Goal: Transaction & Acquisition: Purchase product/service

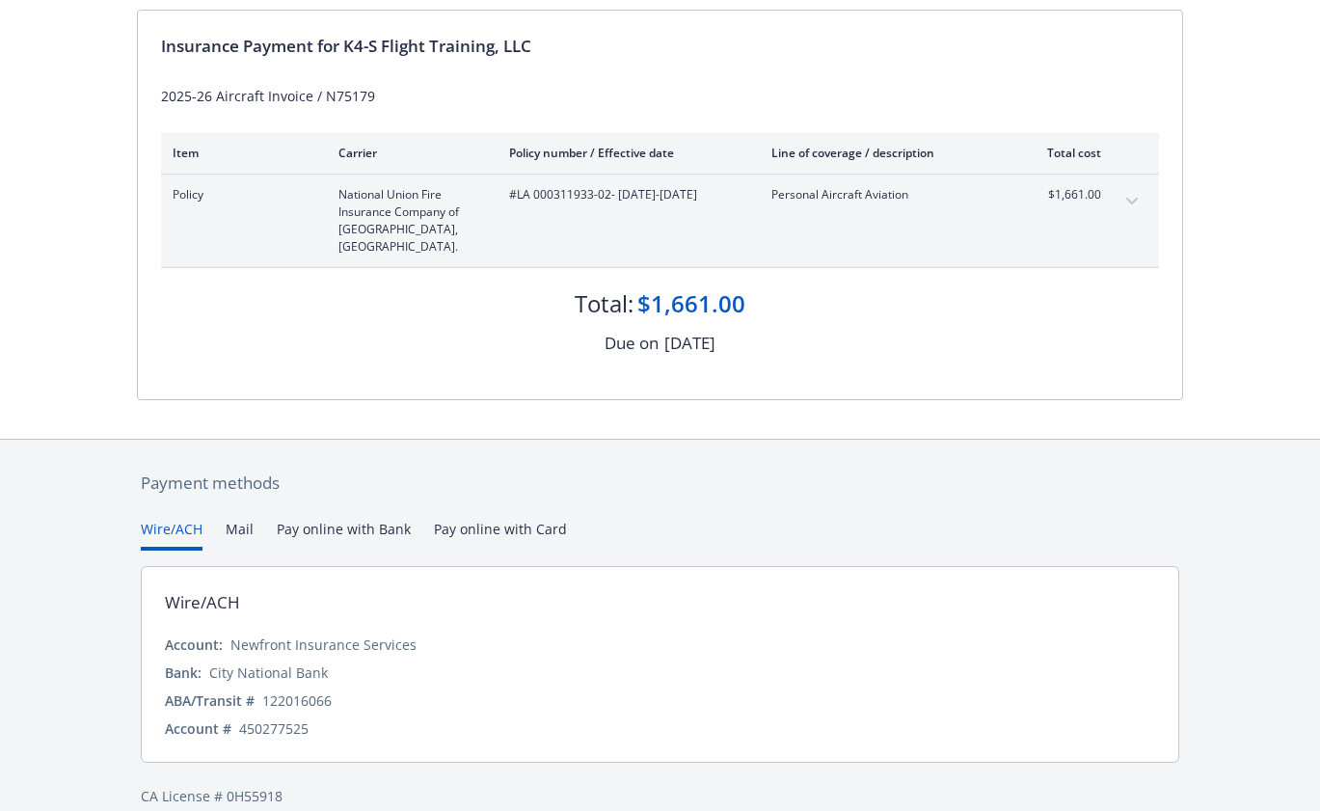
scroll to position [193, 0]
click at [343, 517] on button "Pay online with Bank" at bounding box center [344, 533] width 134 height 32
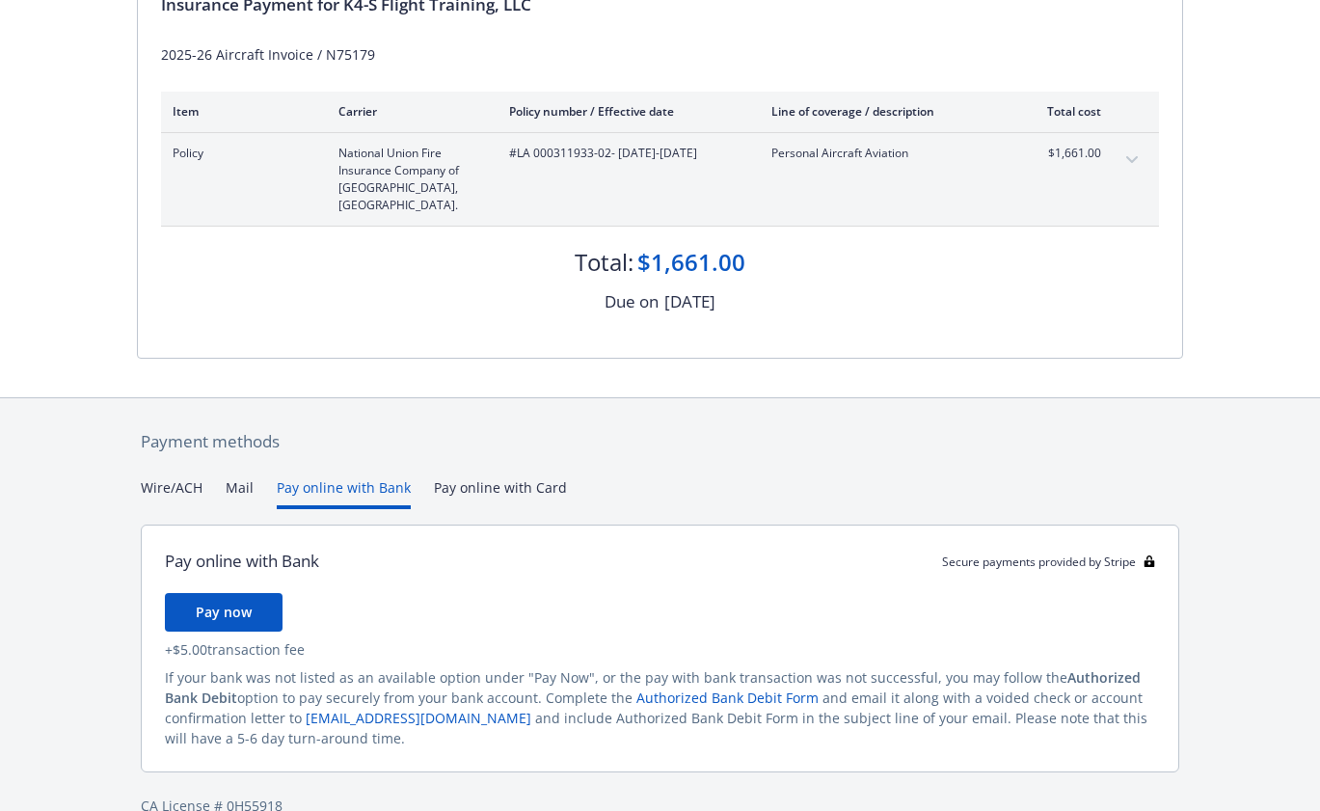
scroll to position [251, 0]
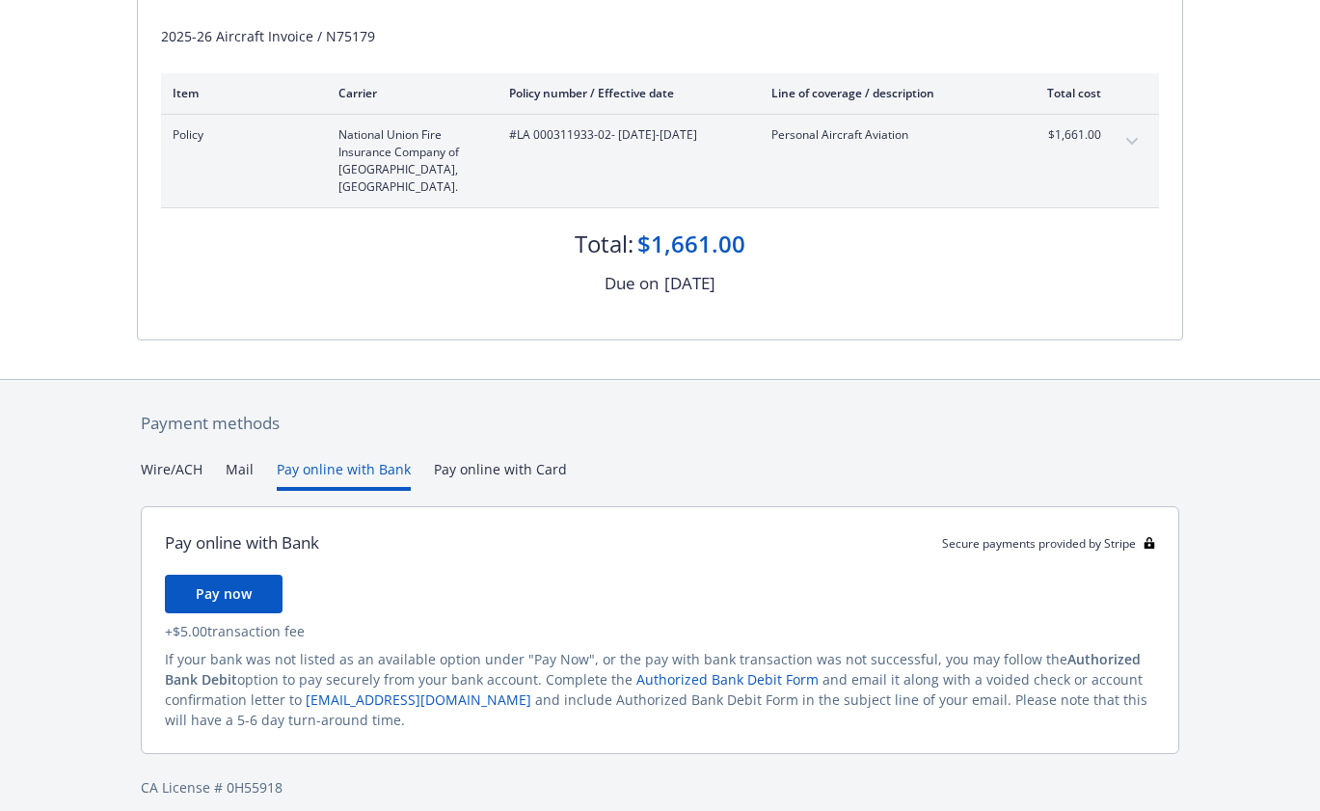
click at [232, 459] on button "Mail" at bounding box center [240, 475] width 28 height 32
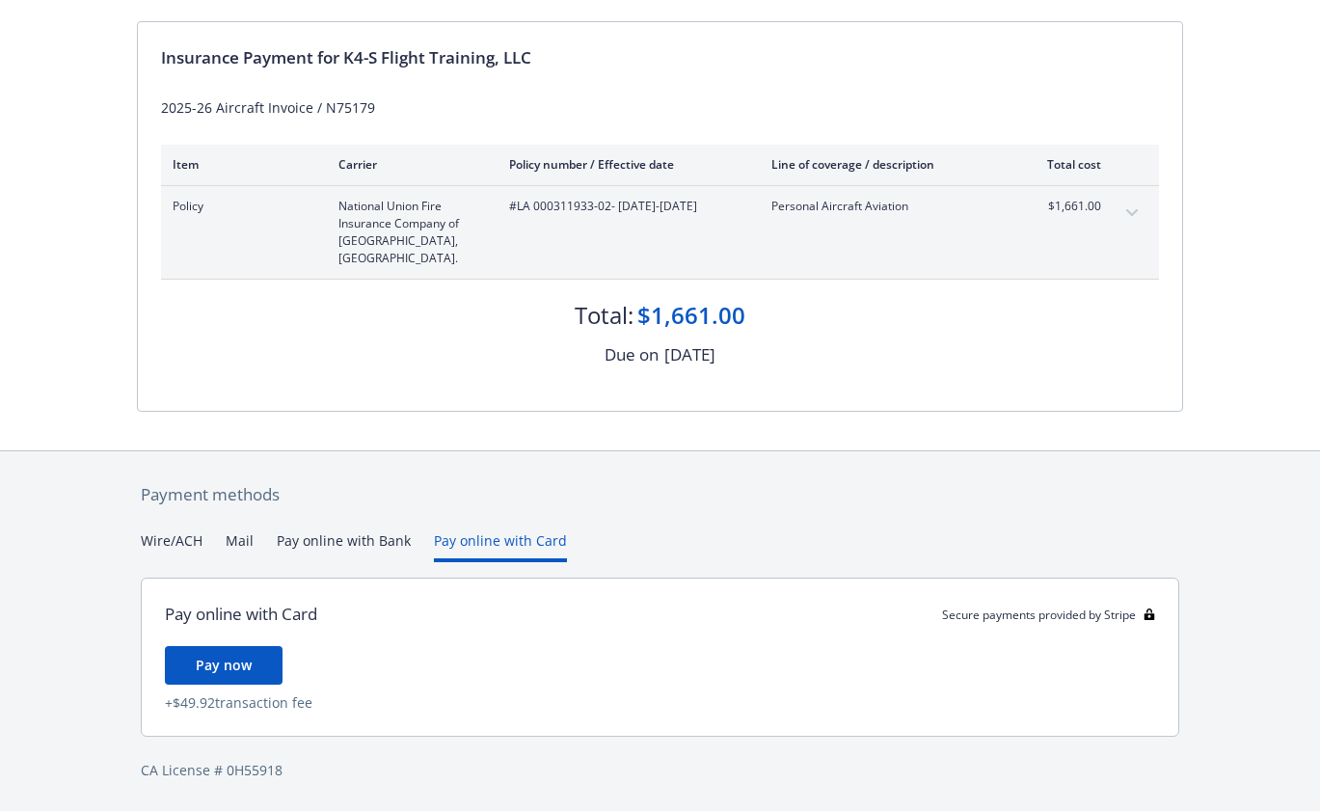
scroll to position [162, 0]
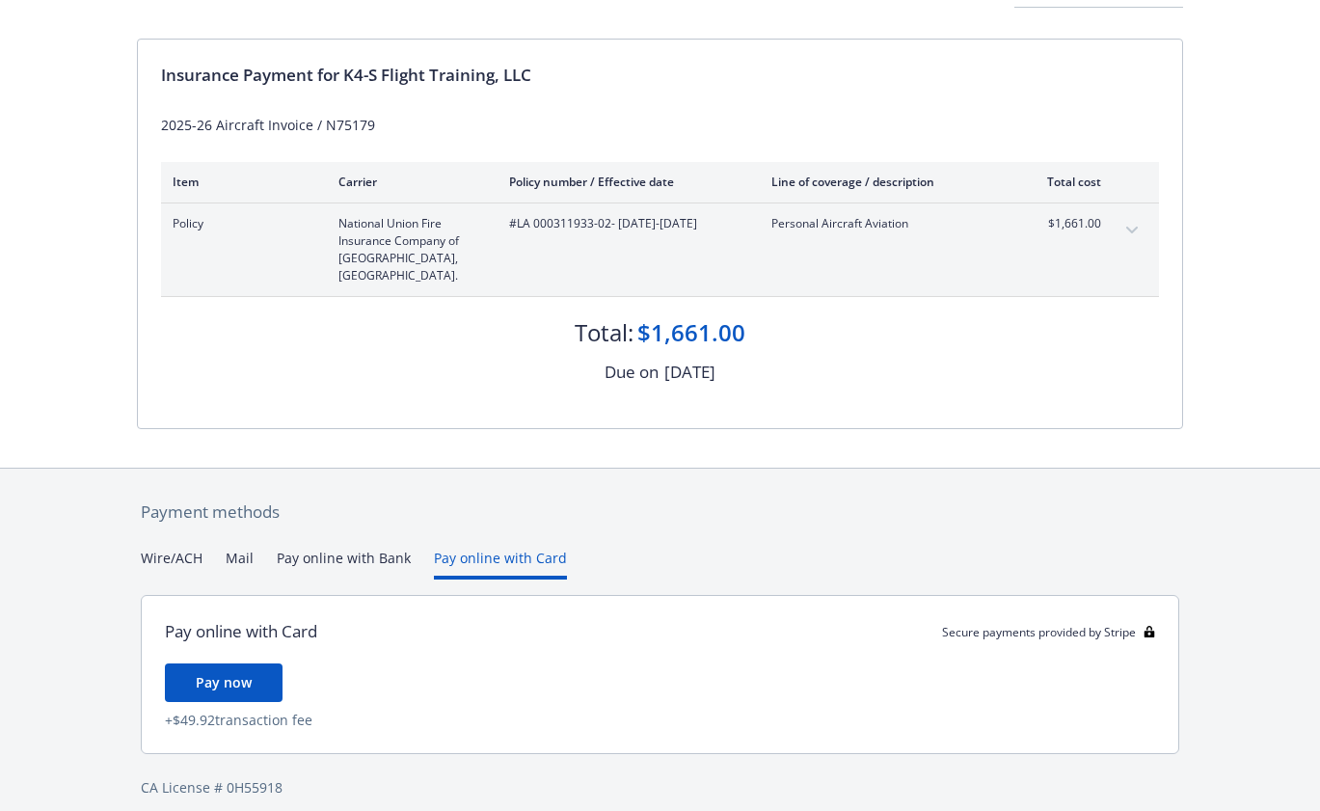
click at [486, 351] on div "Secure payments provided by Stripe Invoice ID: 2793493A Download Invoice Insura…" at bounding box center [660, 333] width 1320 height 990
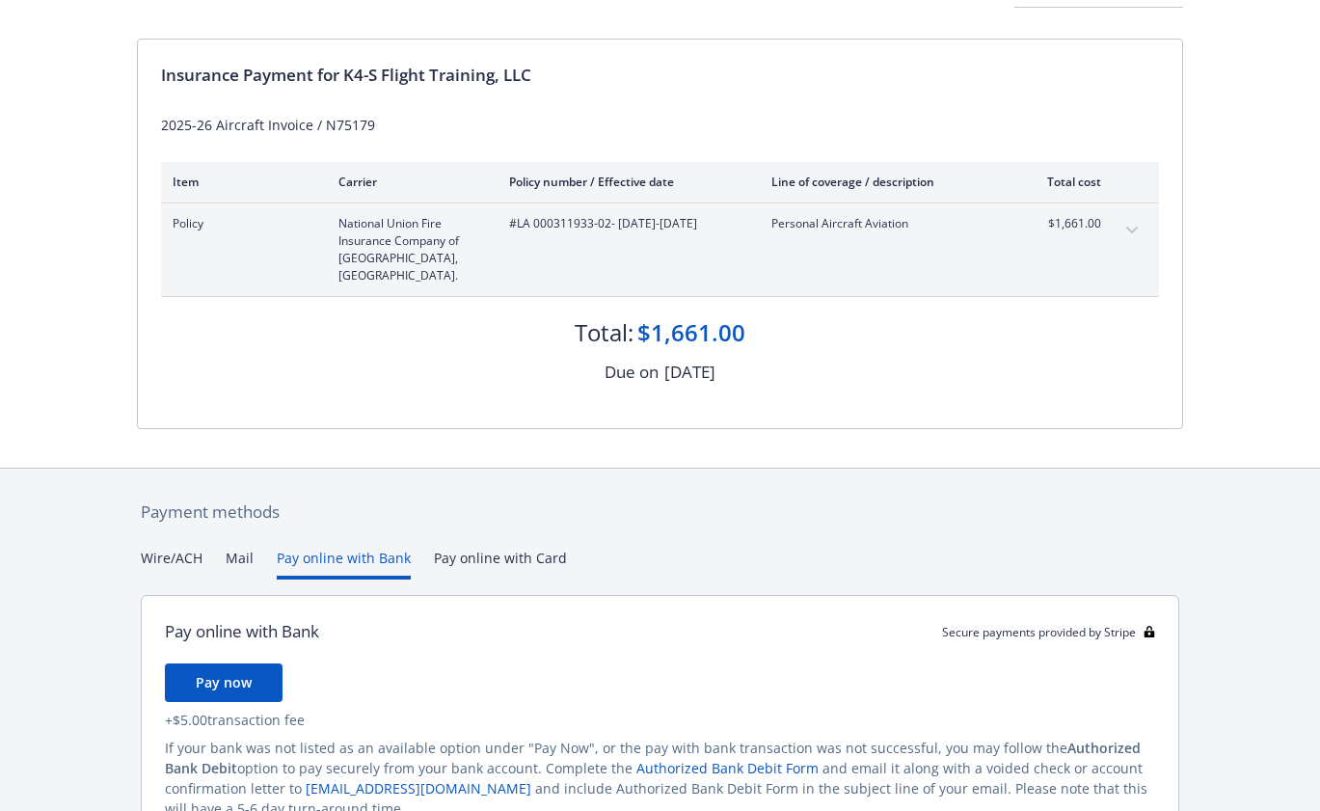
click at [329, 548] on button "Pay online with Bank" at bounding box center [344, 564] width 134 height 32
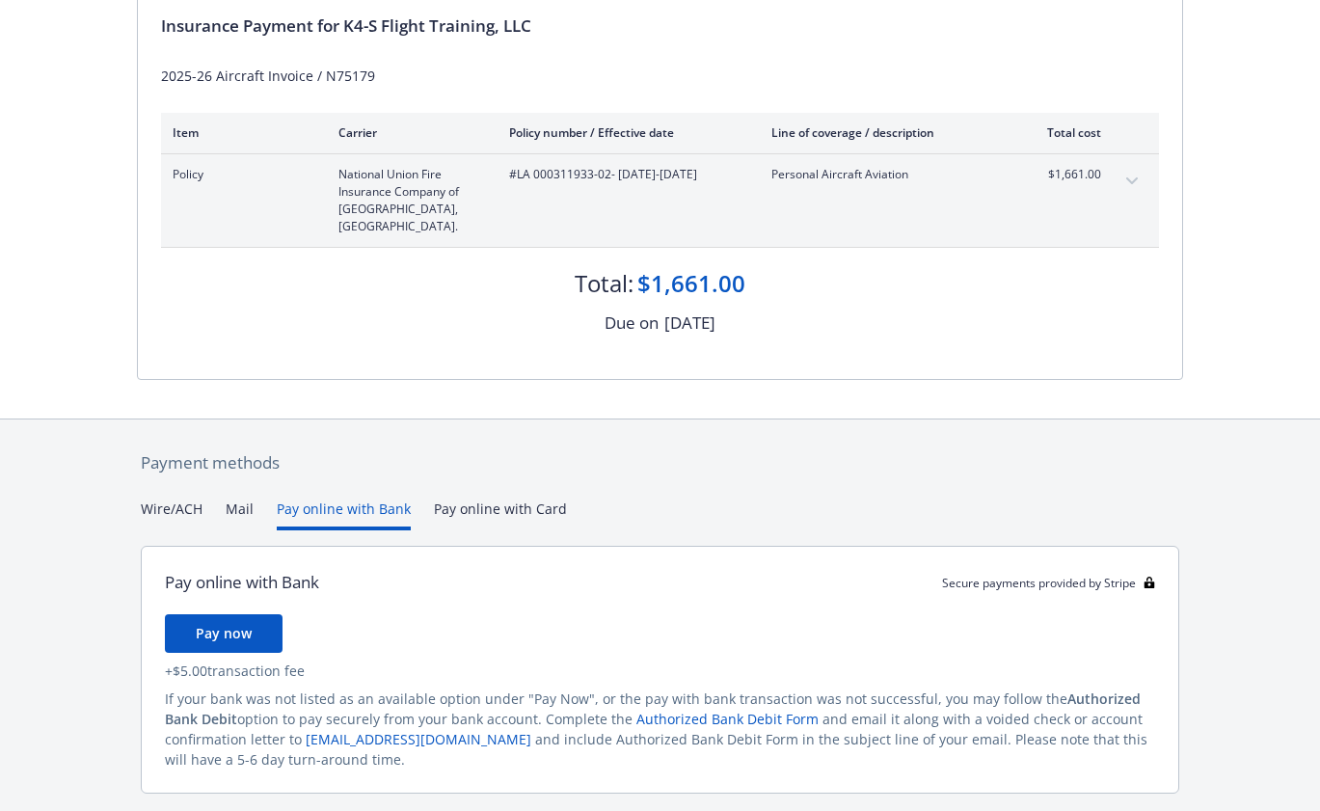
scroll to position [251, 0]
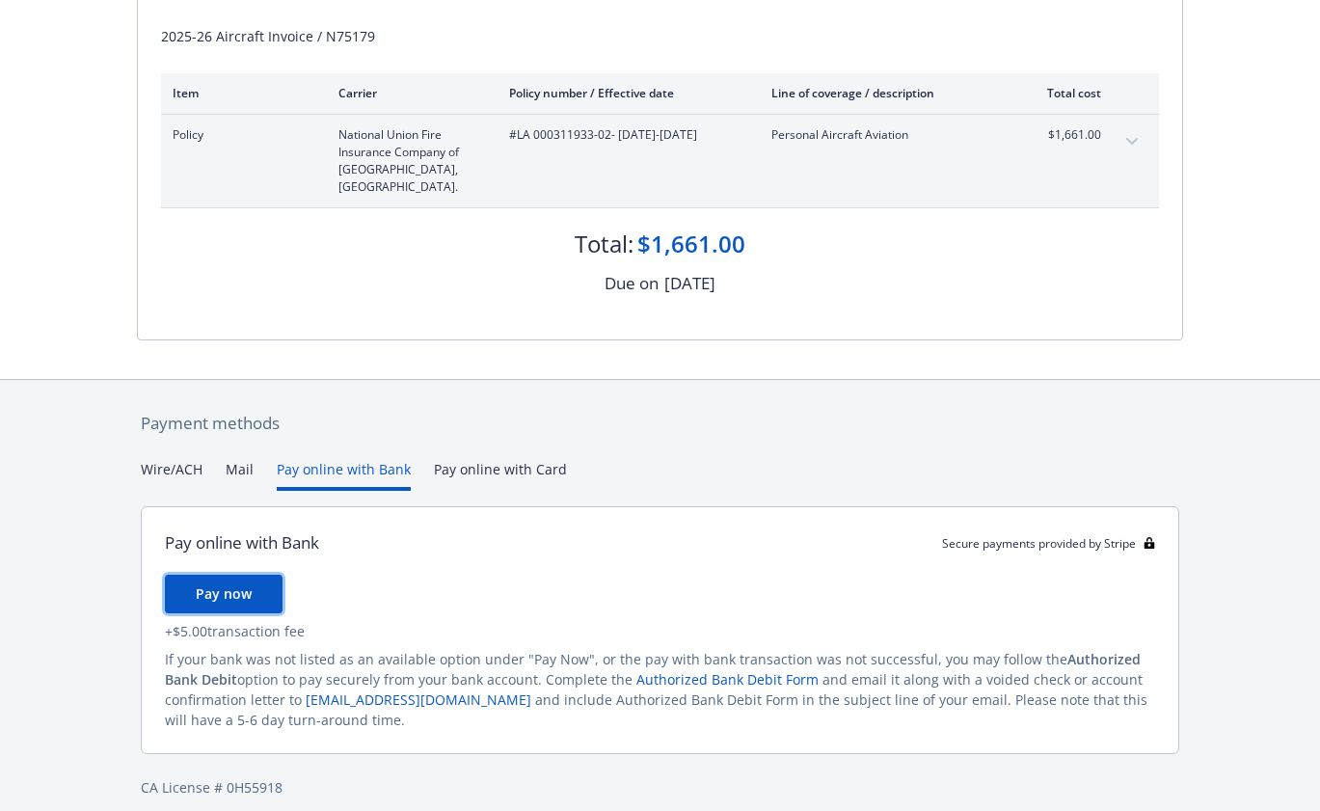
click at [221, 575] on button "Pay now" at bounding box center [224, 594] width 118 height 39
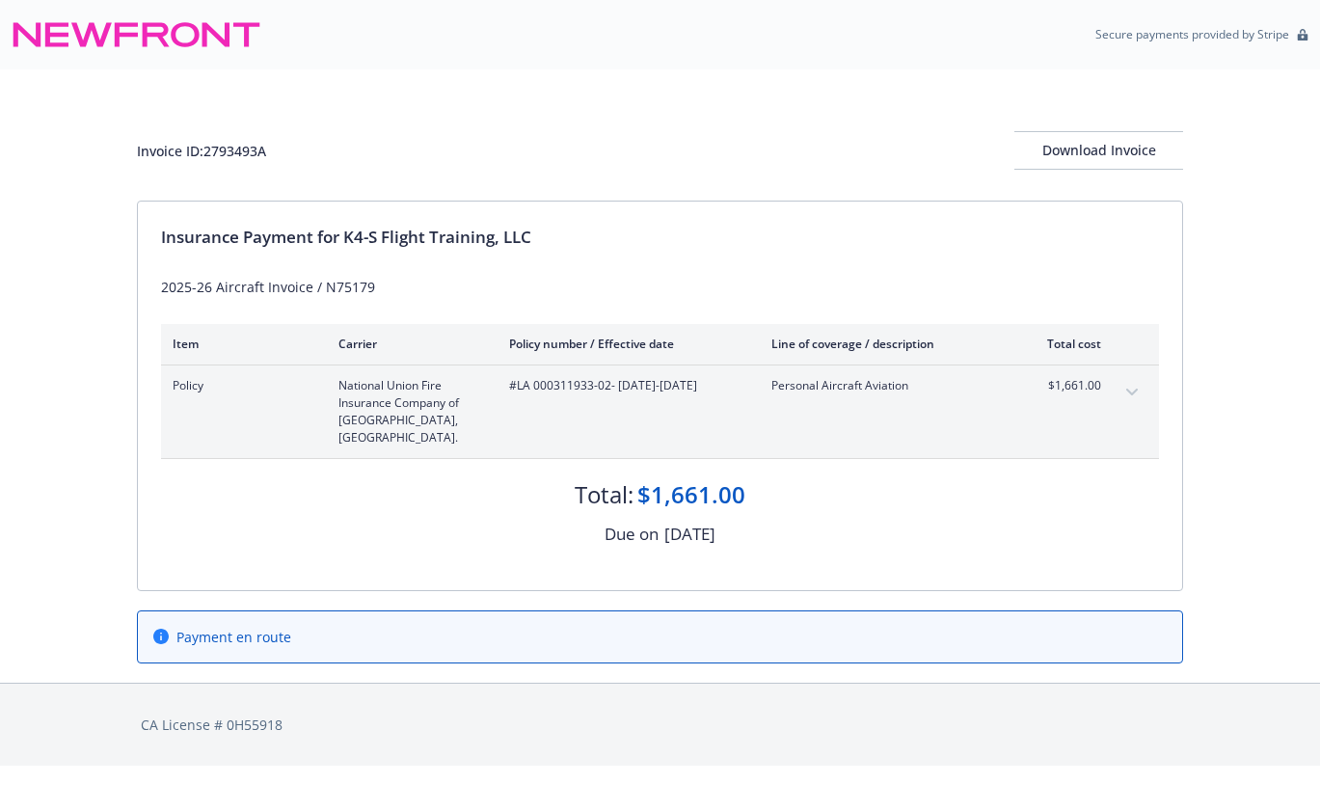
scroll to position [0, 0]
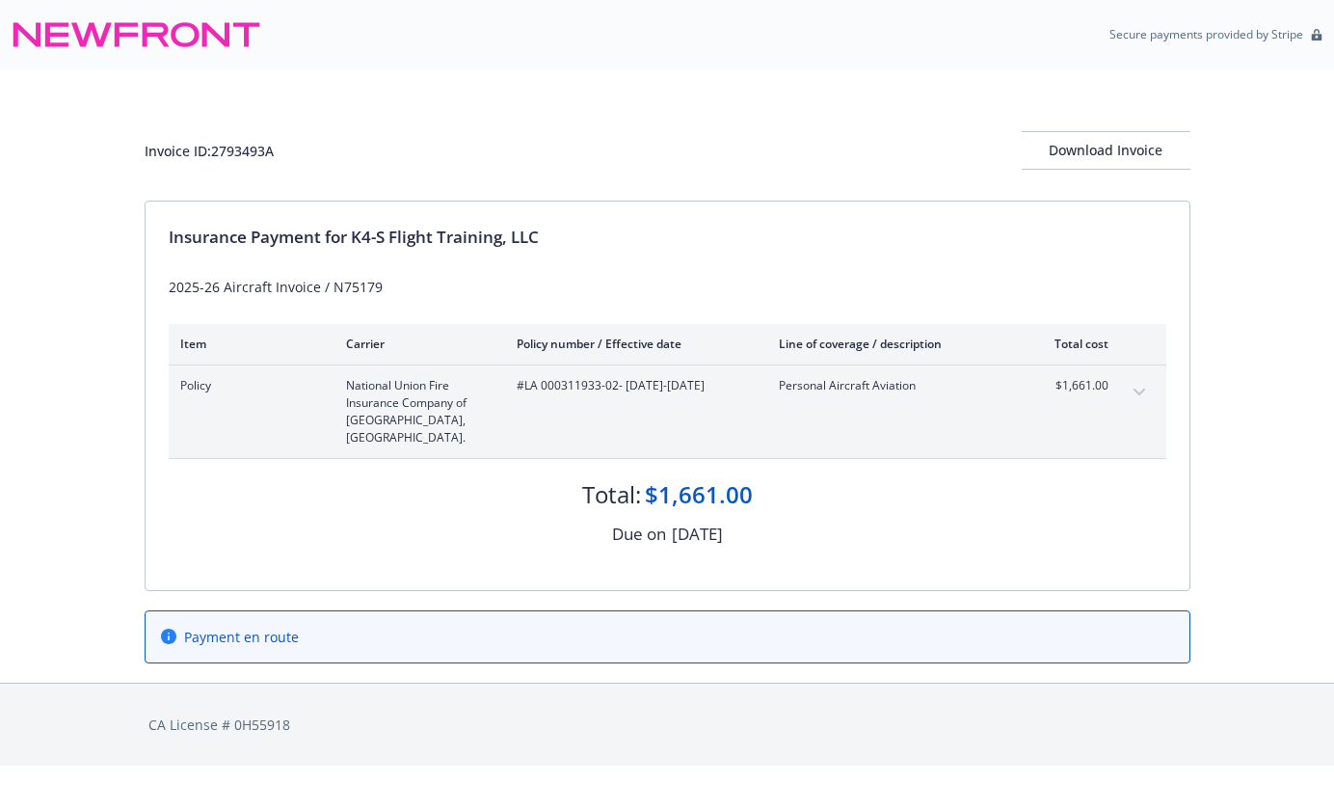
click at [1279, 581] on div "Invoice ID: 2793493A Download Invoice Insurance Payment for K4-S Flight Trainin…" at bounding box center [667, 375] width 1334 height 613
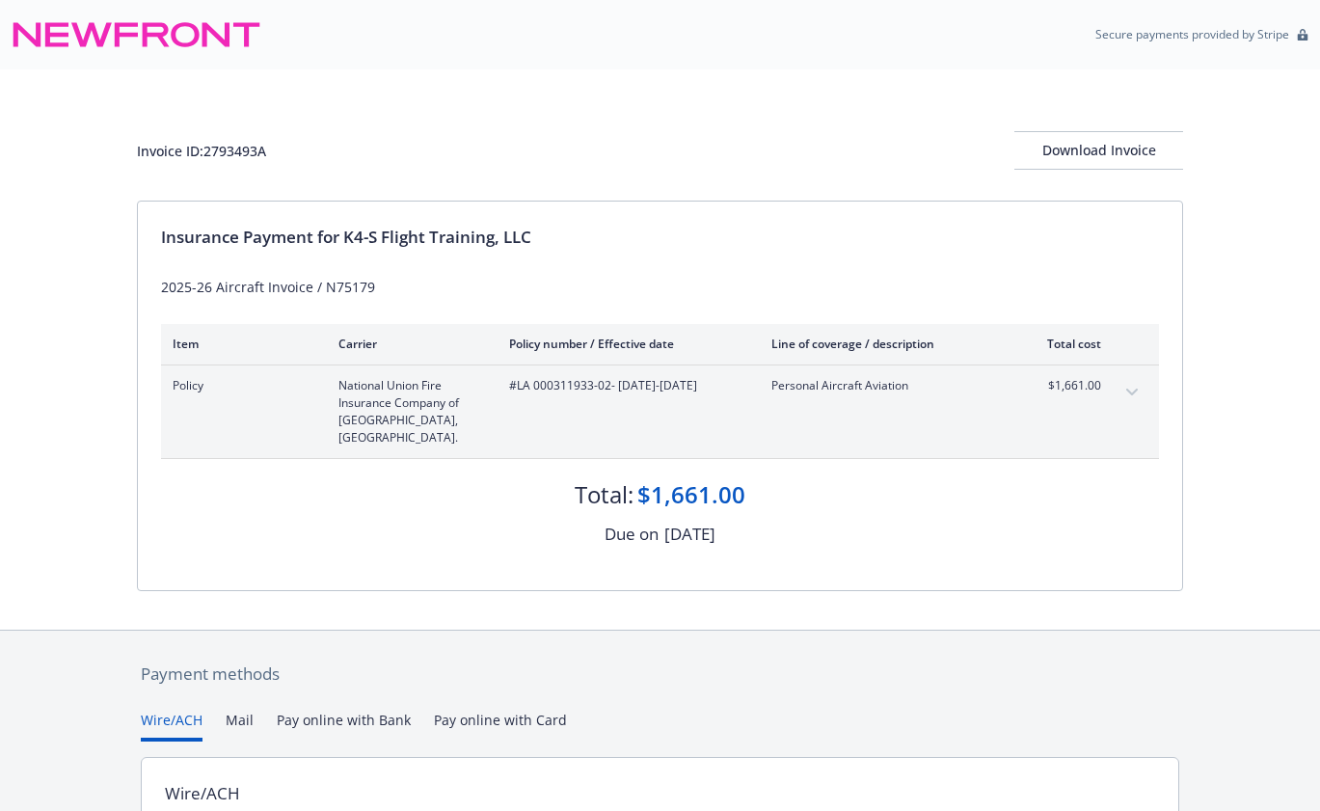
click at [1128, 395] on icon "expand content" at bounding box center [1132, 392] width 12 height 8
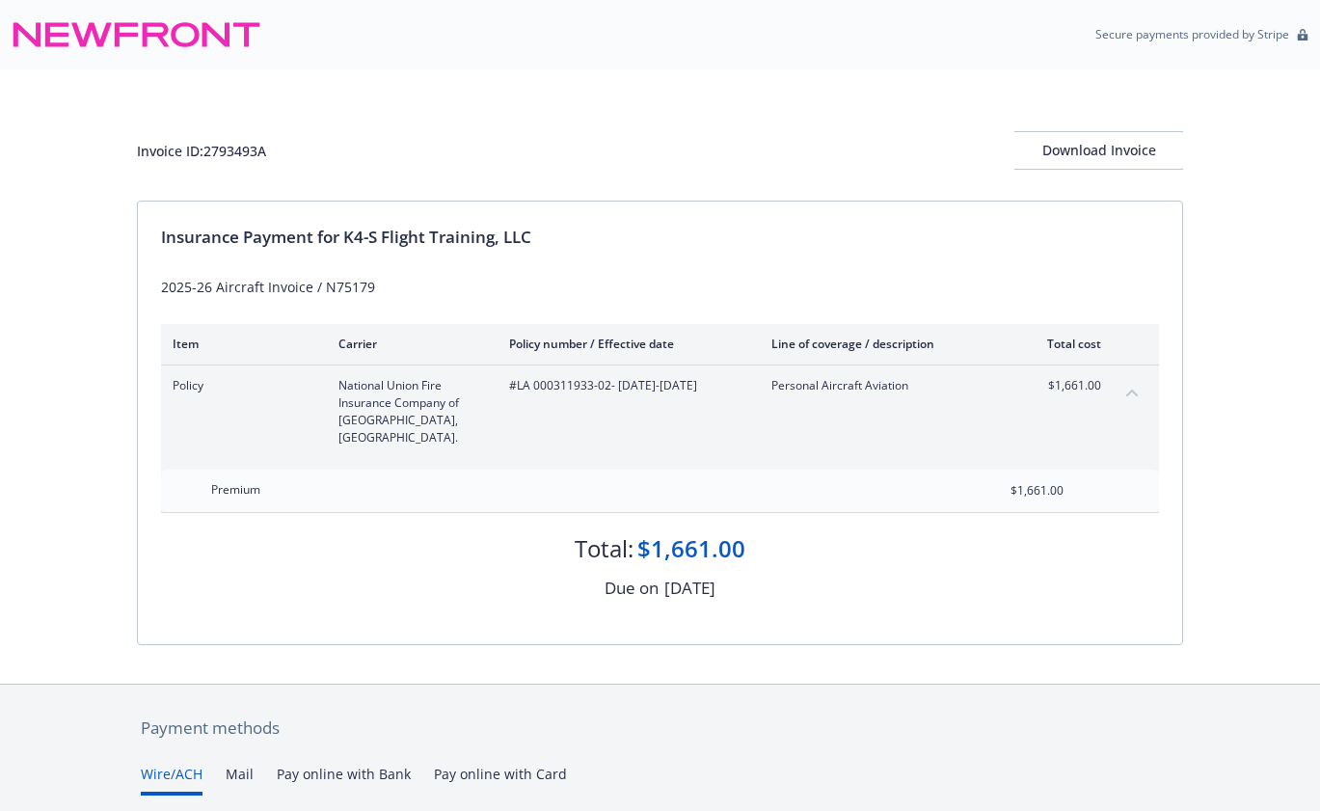
click at [1128, 395] on icon "collapse content" at bounding box center [1132, 392] width 12 height 7
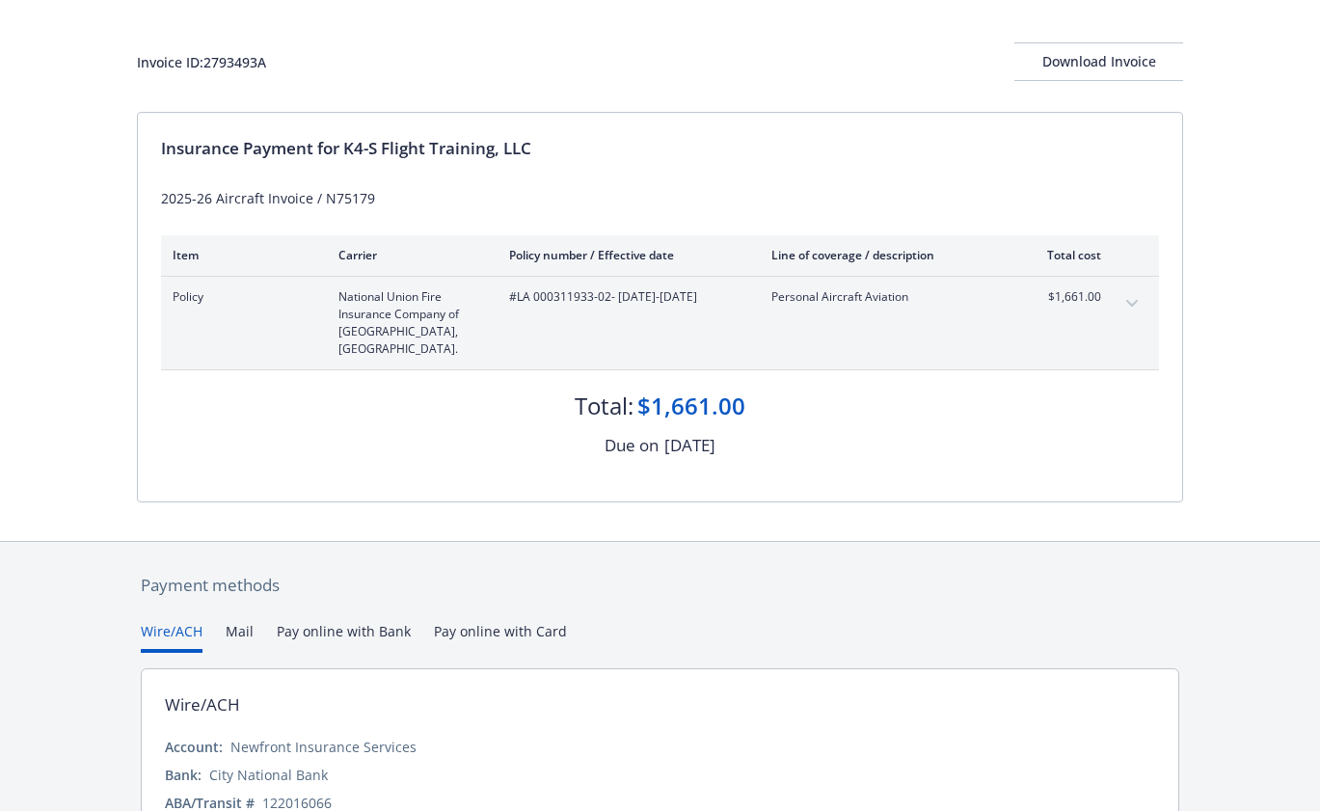
scroll to position [200, 0]
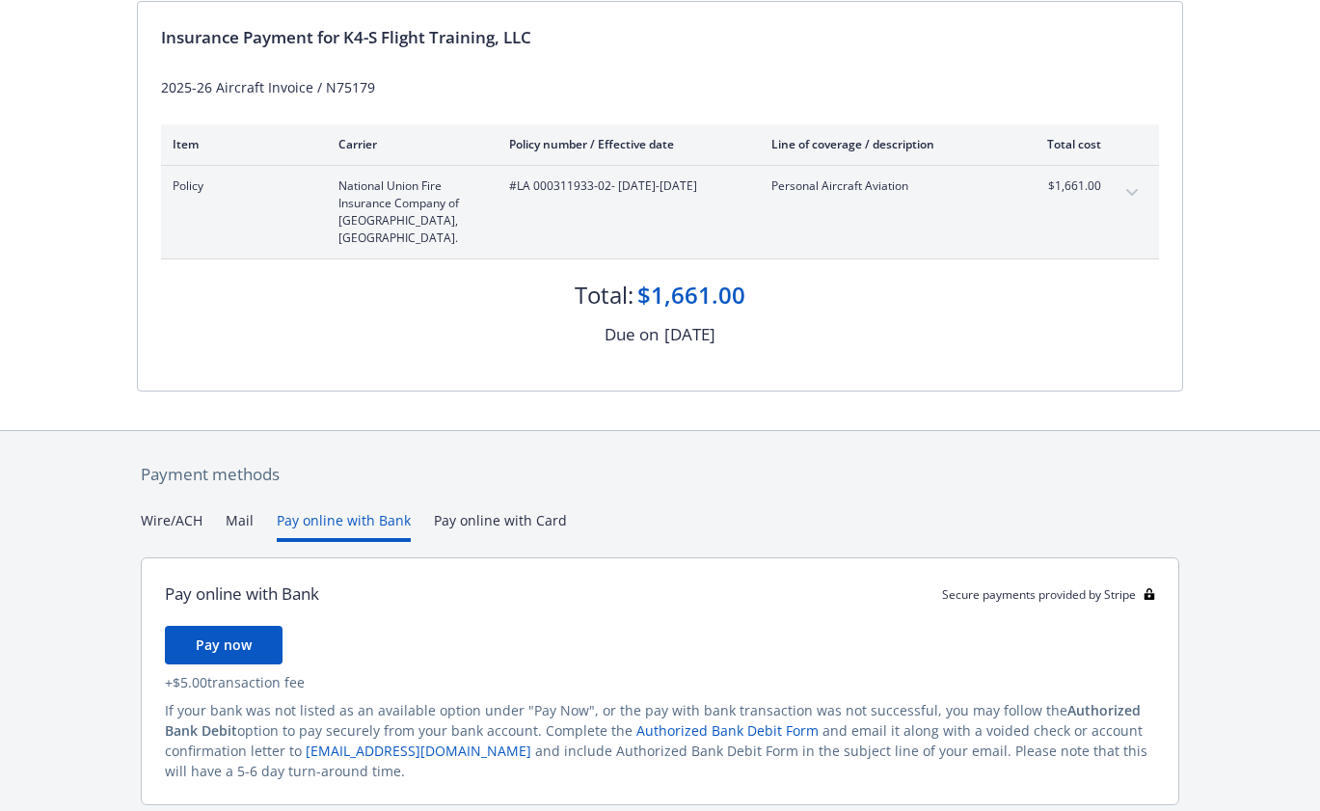
click at [318, 510] on button "Pay online with Bank" at bounding box center [344, 526] width 134 height 32
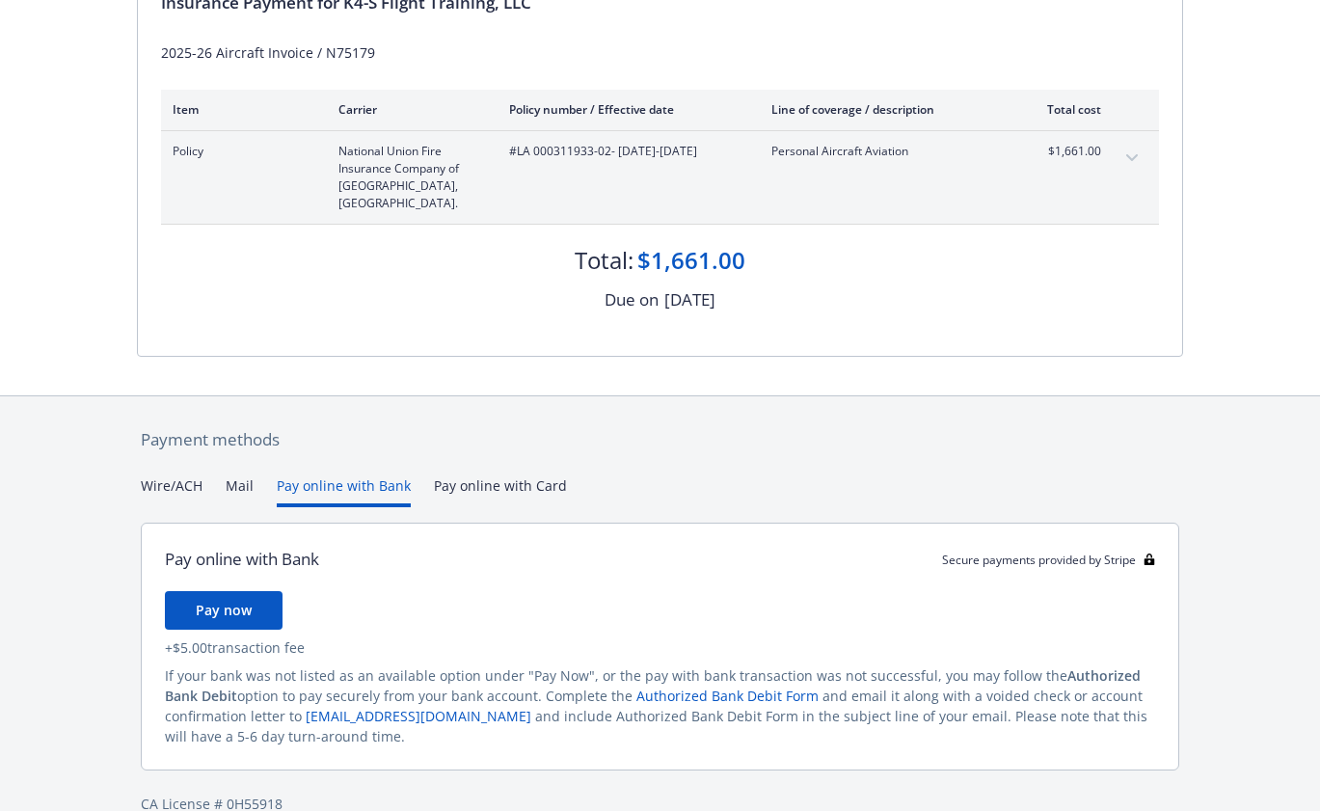
scroll to position [251, 0]
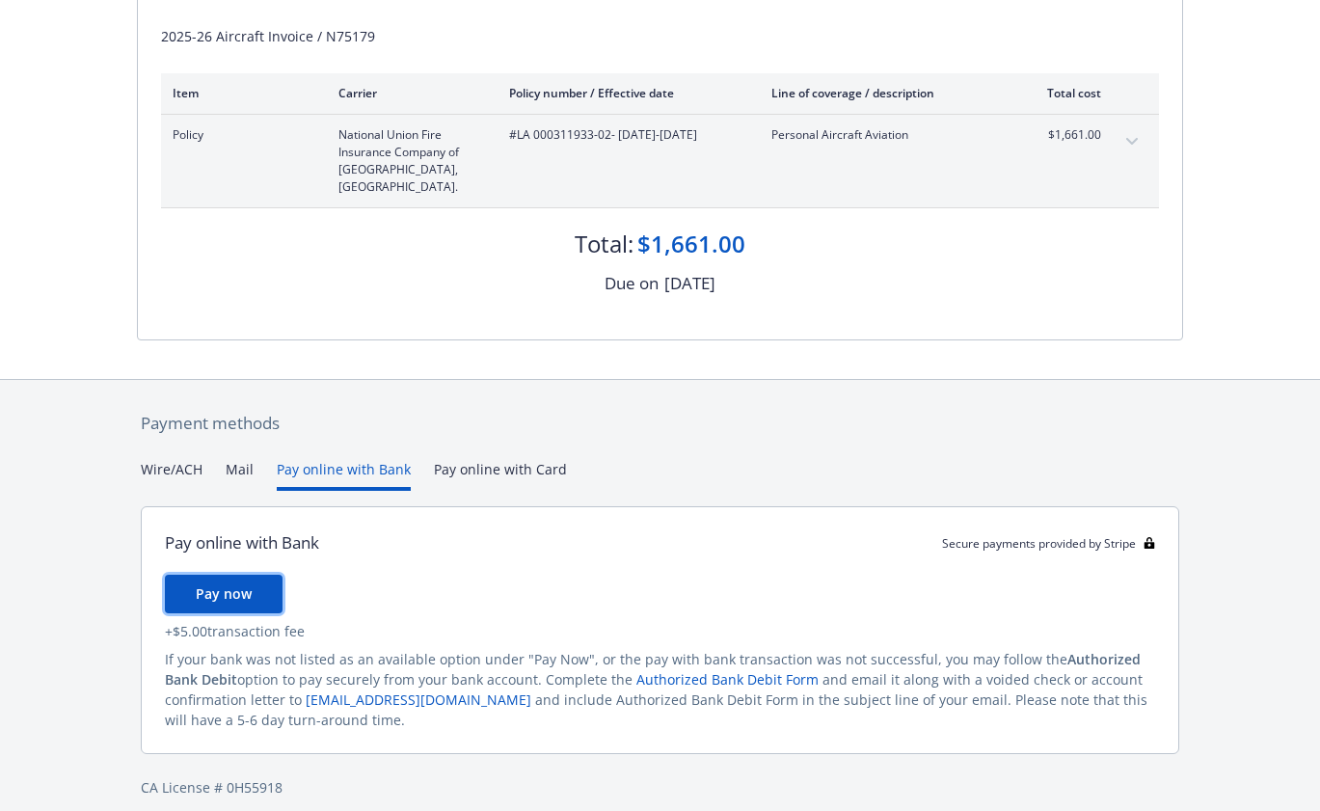
click at [210, 584] on span "Pay now" at bounding box center [224, 593] width 56 height 18
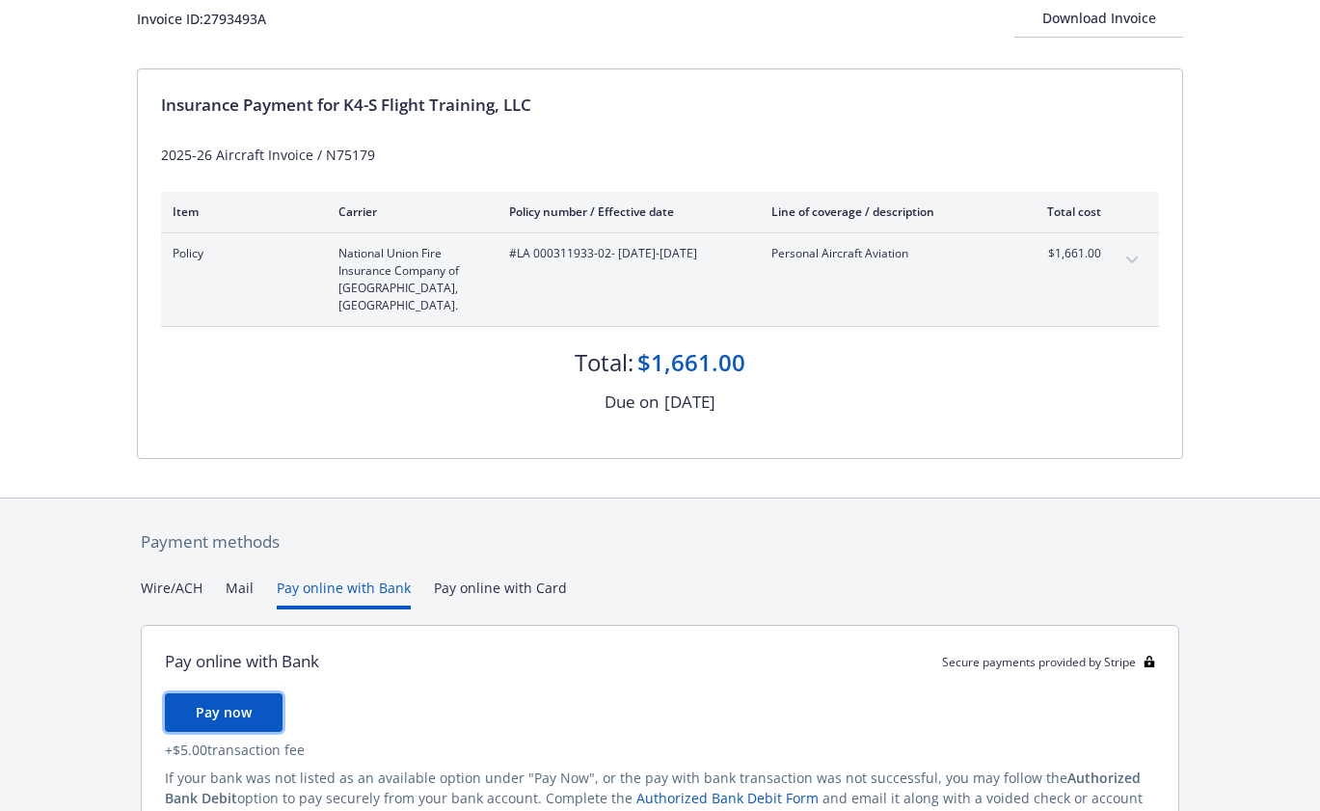
scroll to position [0, 0]
